Goal: Information Seeking & Learning: Find specific fact

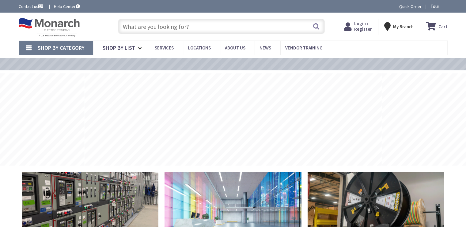
click at [136, 26] on input "text" at bounding box center [221, 26] width 207 height 15
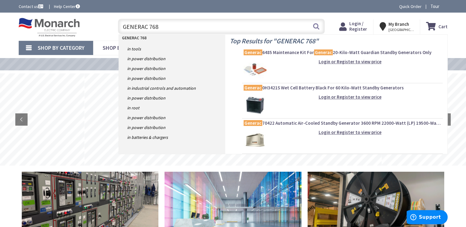
type input "GENERAC 7680"
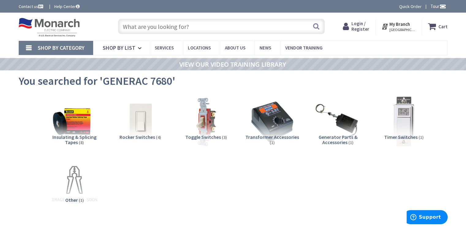
click at [131, 26] on input "text" at bounding box center [221, 26] width 207 height 15
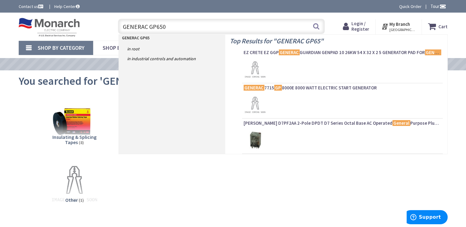
type input "GENERAC GP6500"
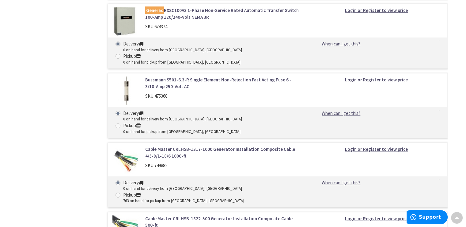
scroll to position [2607, 0]
